Goal: Find specific page/section: Find specific page/section

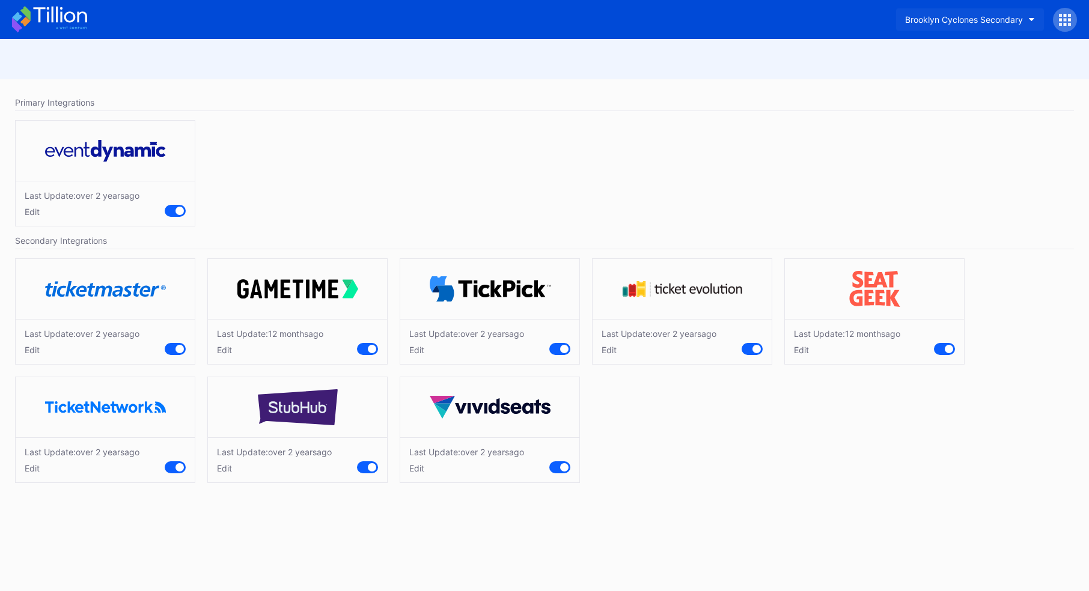
click at [929, 20] on div "Brooklyn Cyclones Secondary" at bounding box center [964, 19] width 118 height 10
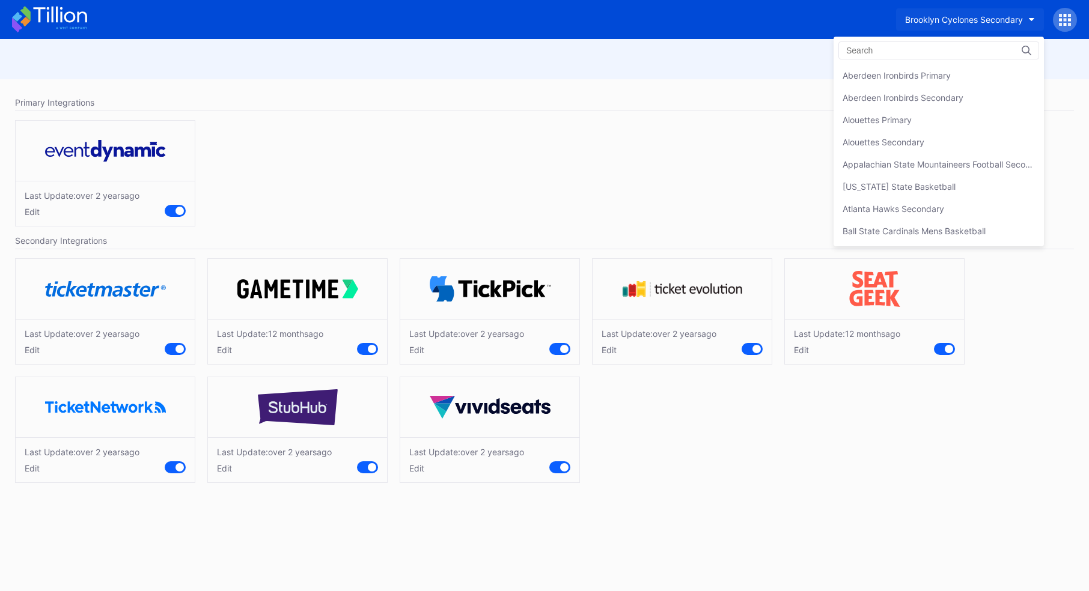
scroll to position [331, 0]
click at [874, 49] on input at bounding box center [898, 51] width 105 height 10
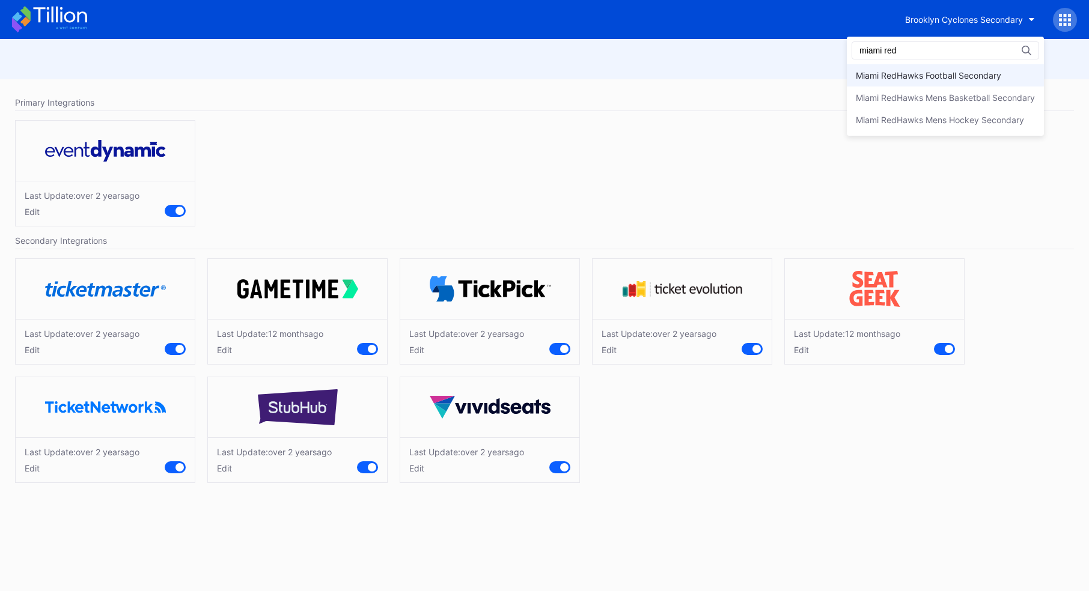
type input "miami red"
click at [952, 74] on div "Miami RedHawks Football Secondary" at bounding box center [928, 75] width 145 height 10
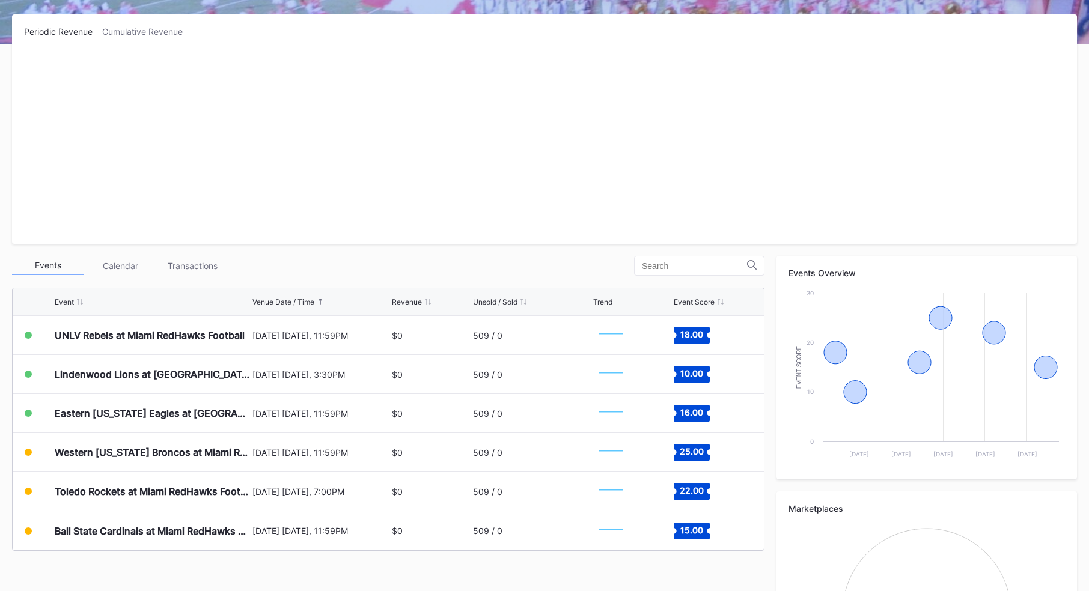
scroll to position [191, 0]
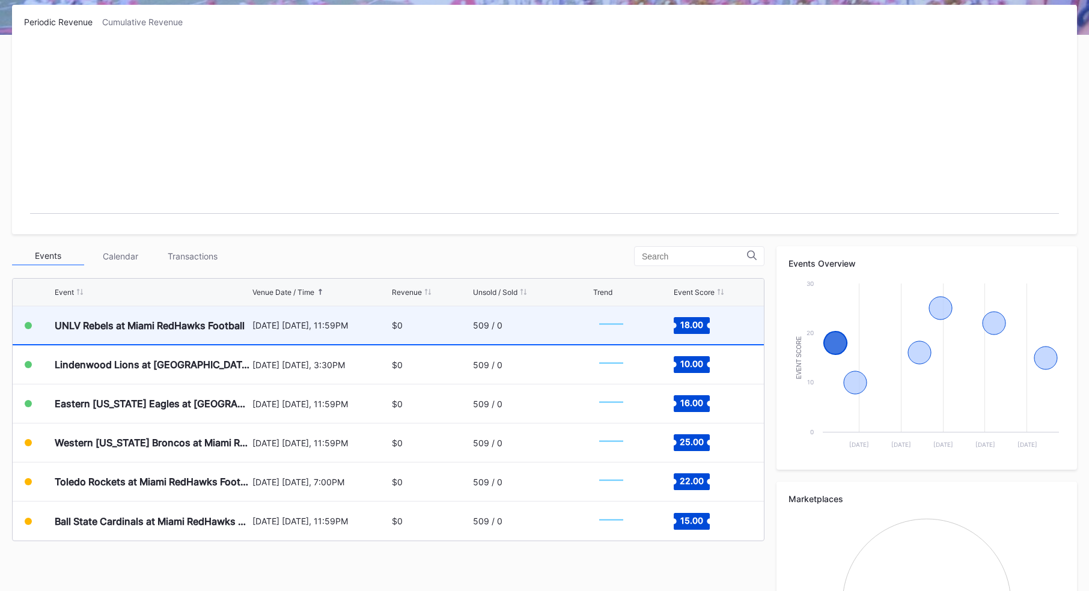
click at [275, 326] on div "[DATE] [DATE], 11:59PM" at bounding box center [320, 325] width 136 height 10
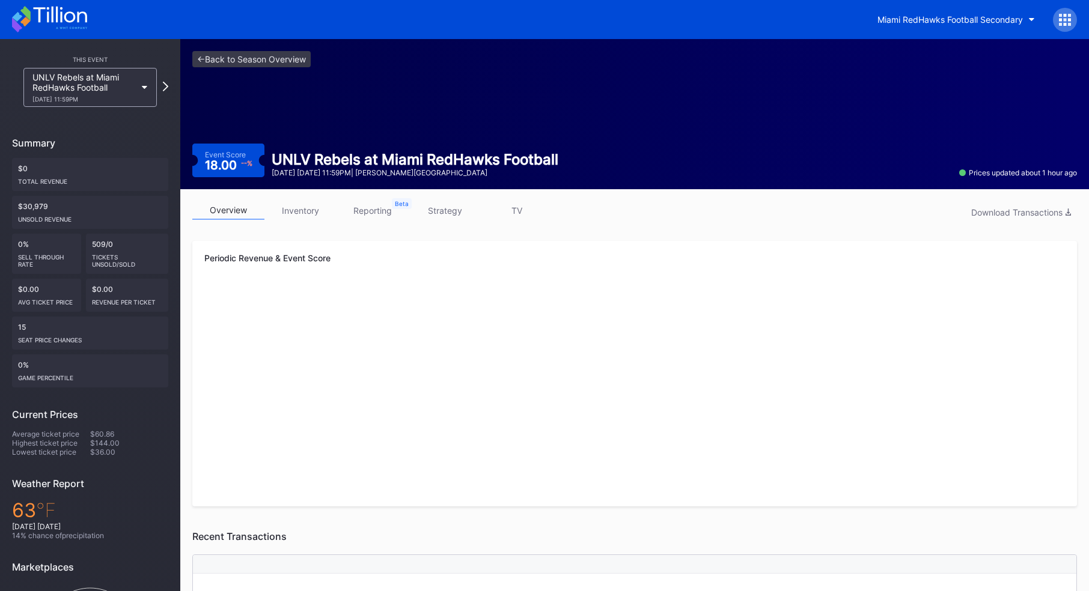
click at [297, 213] on link "inventory" at bounding box center [300, 210] width 72 height 19
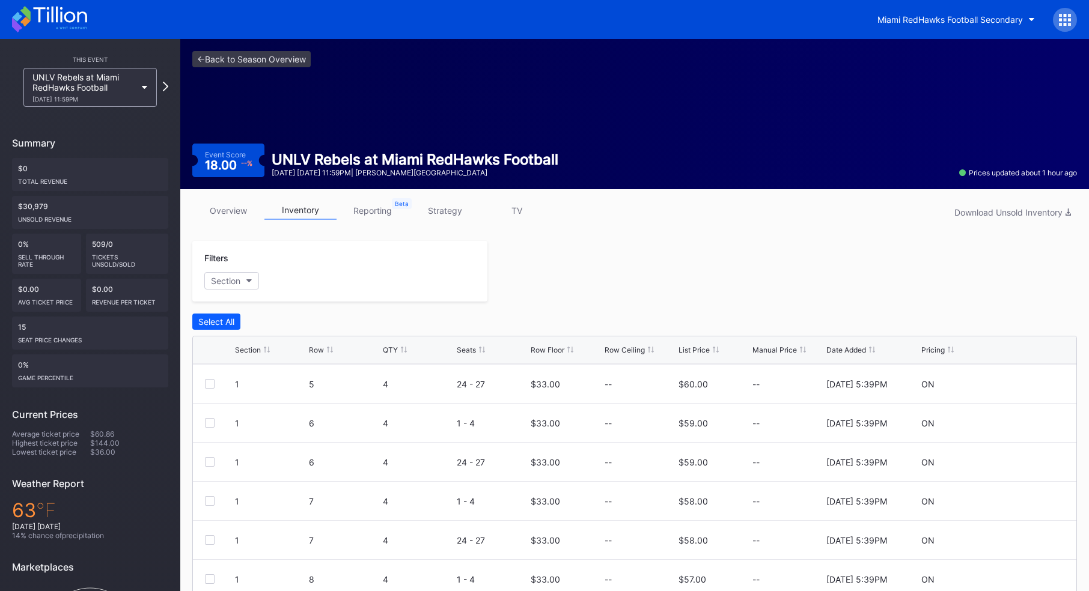
click at [127, 75] on div "UNLV Rebels at Miami RedHawks Football [DATE] 11:59PM" at bounding box center [83, 87] width 103 height 31
click at [223, 58] on link "<- Back to Season Overview" at bounding box center [251, 59] width 118 height 16
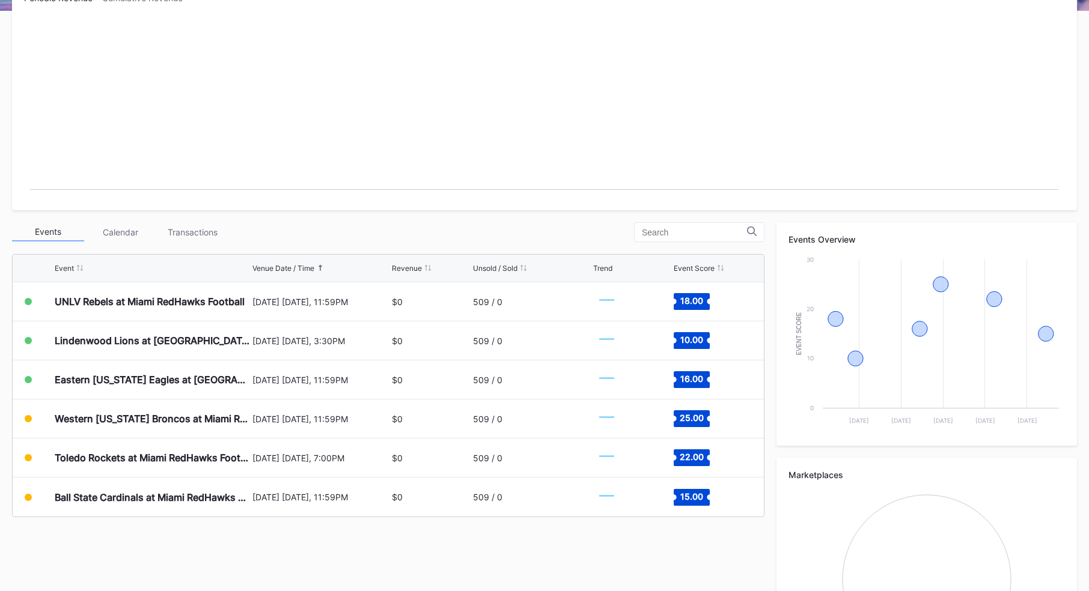
scroll to position [310, 0]
